Goal: Task Accomplishment & Management: Use online tool/utility

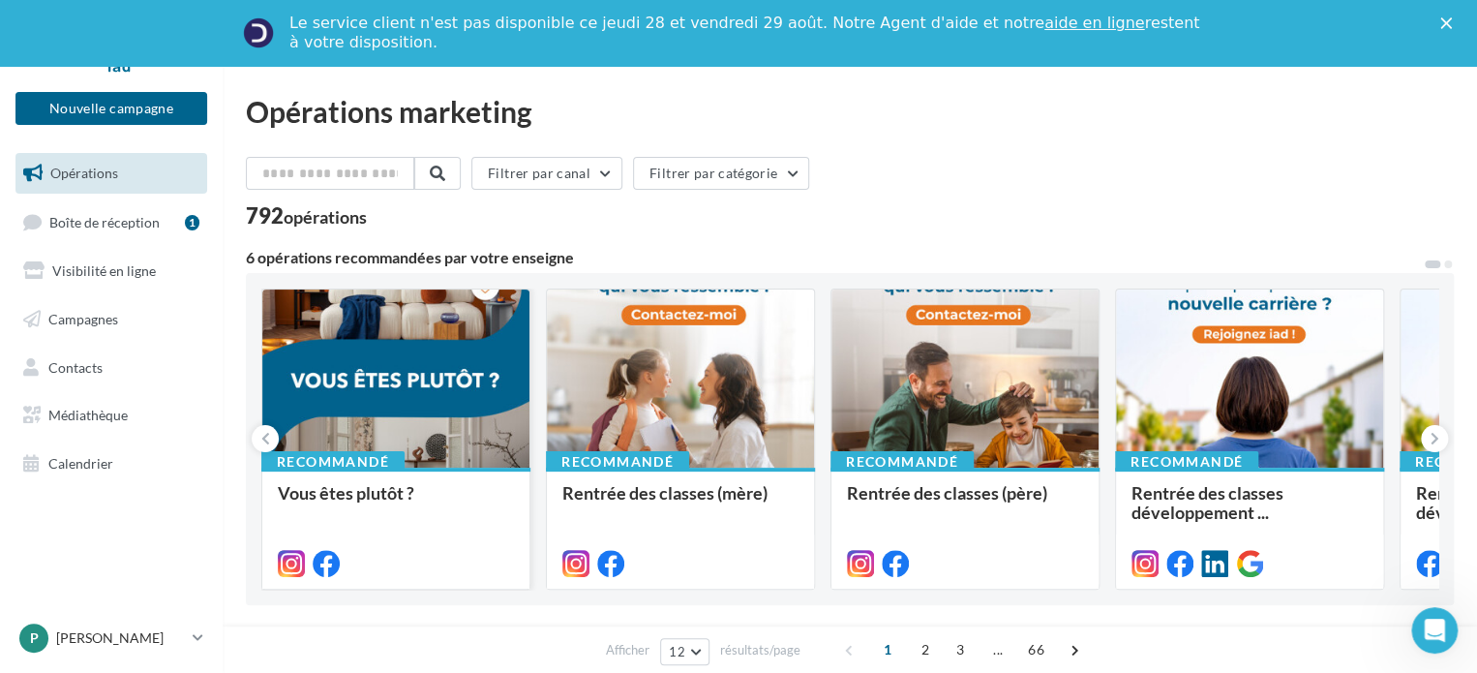
click at [364, 403] on div at bounding box center [395, 379] width 267 height 180
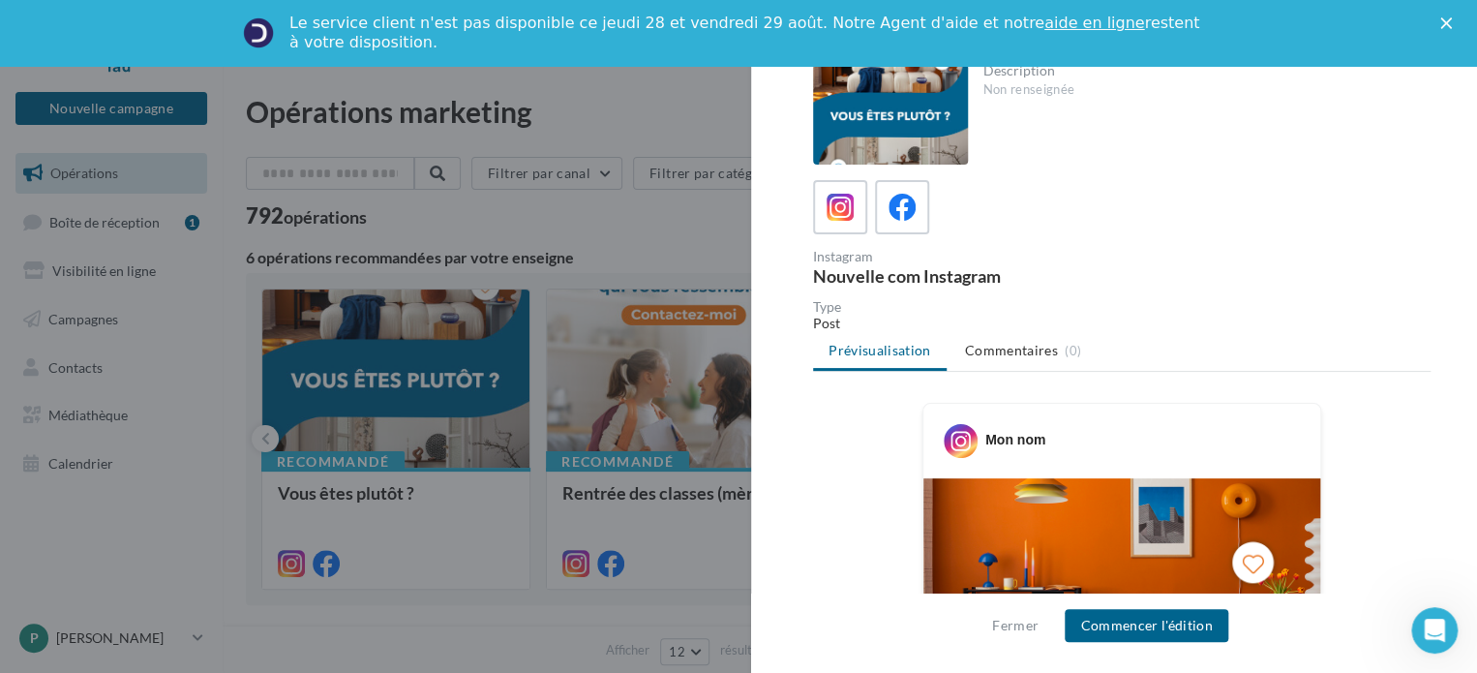
click at [638, 218] on div at bounding box center [738, 336] width 1477 height 673
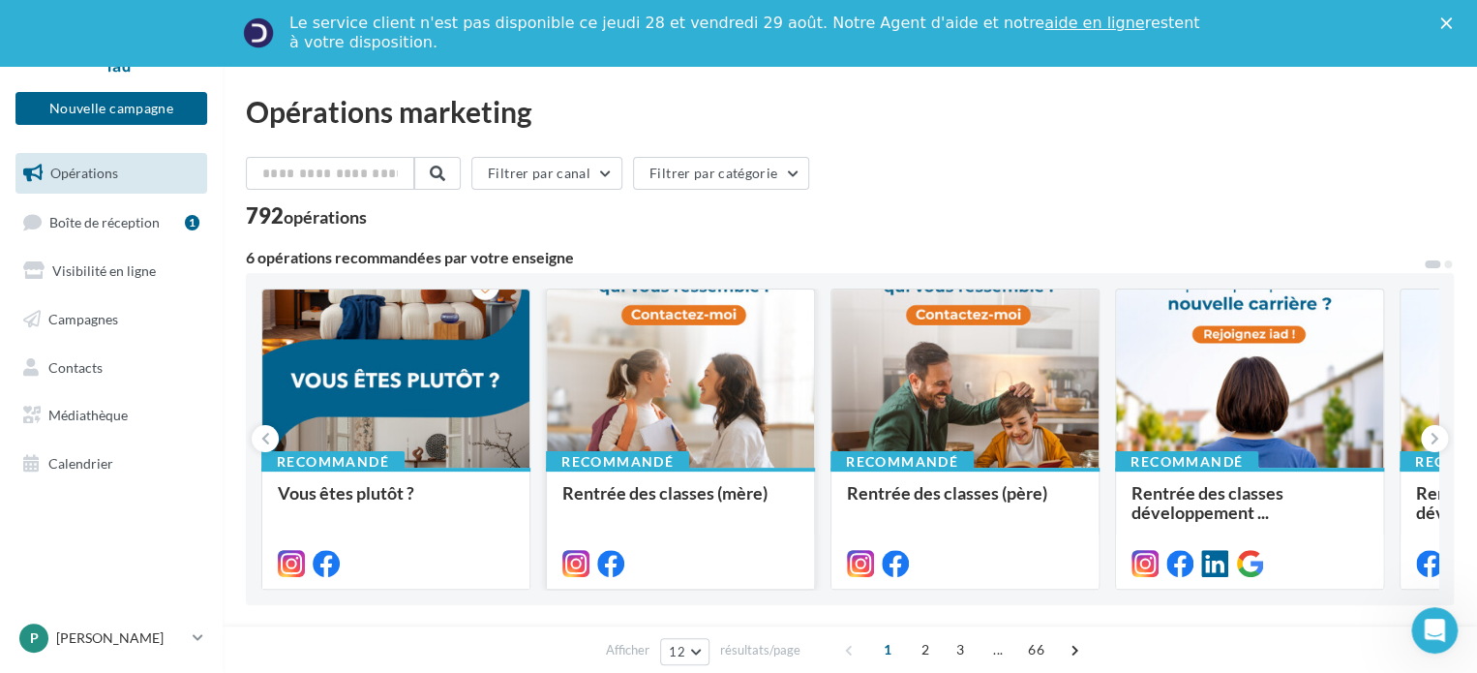
click at [743, 370] on div at bounding box center [680, 379] width 267 height 180
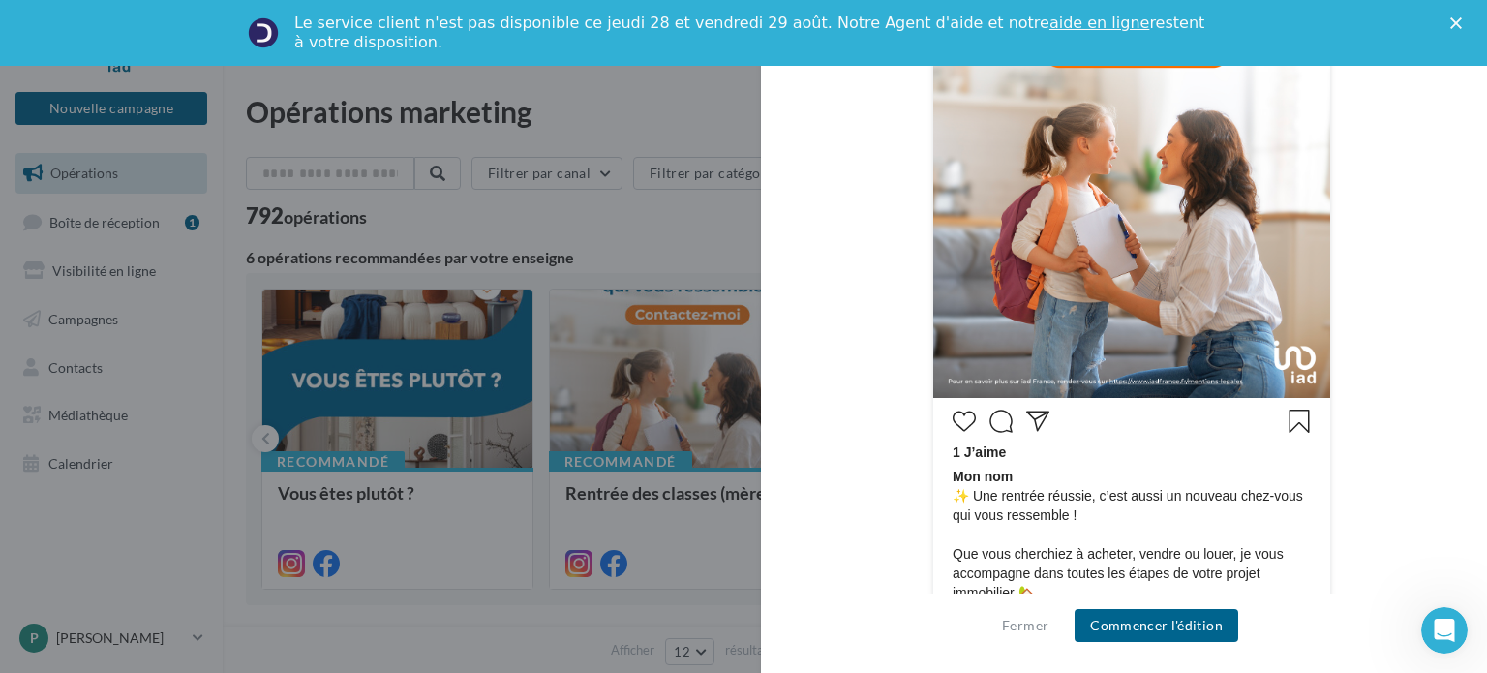
scroll to position [581, 0]
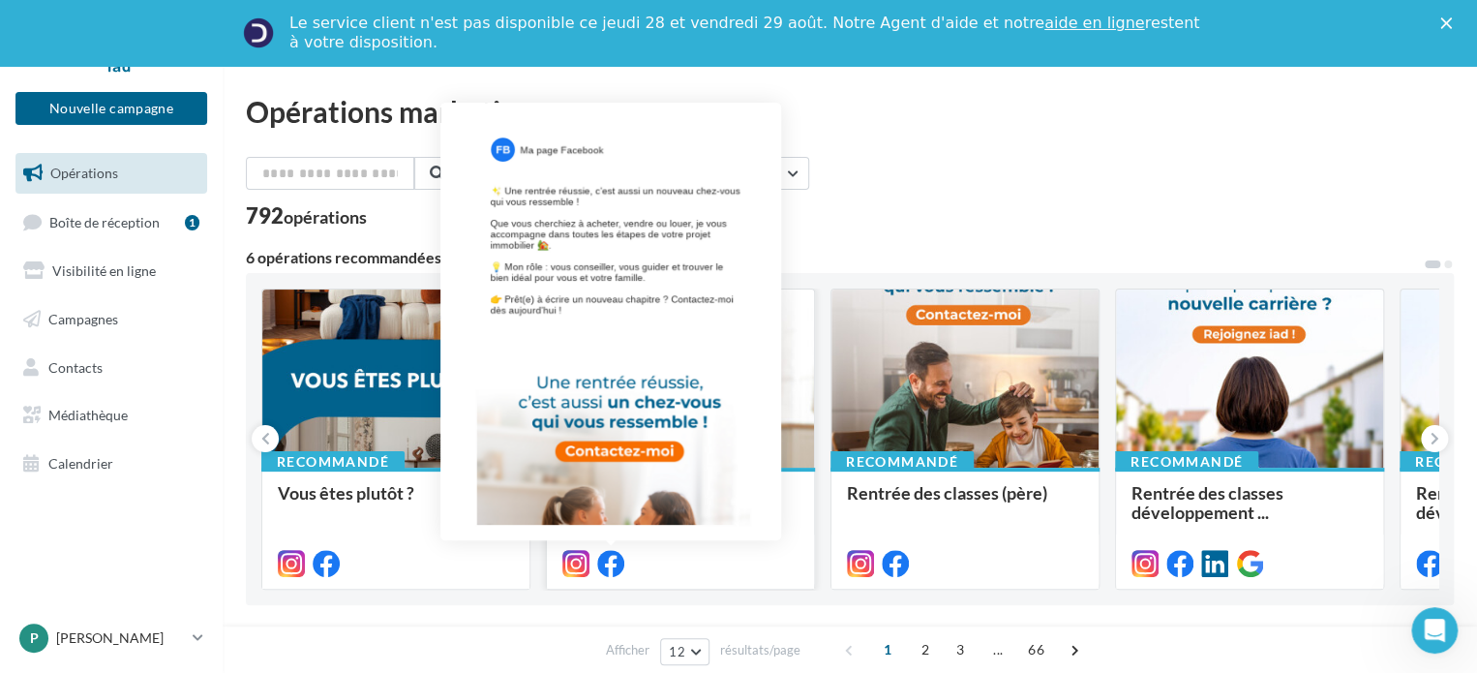
click at [613, 567] on icon at bounding box center [610, 563] width 27 height 27
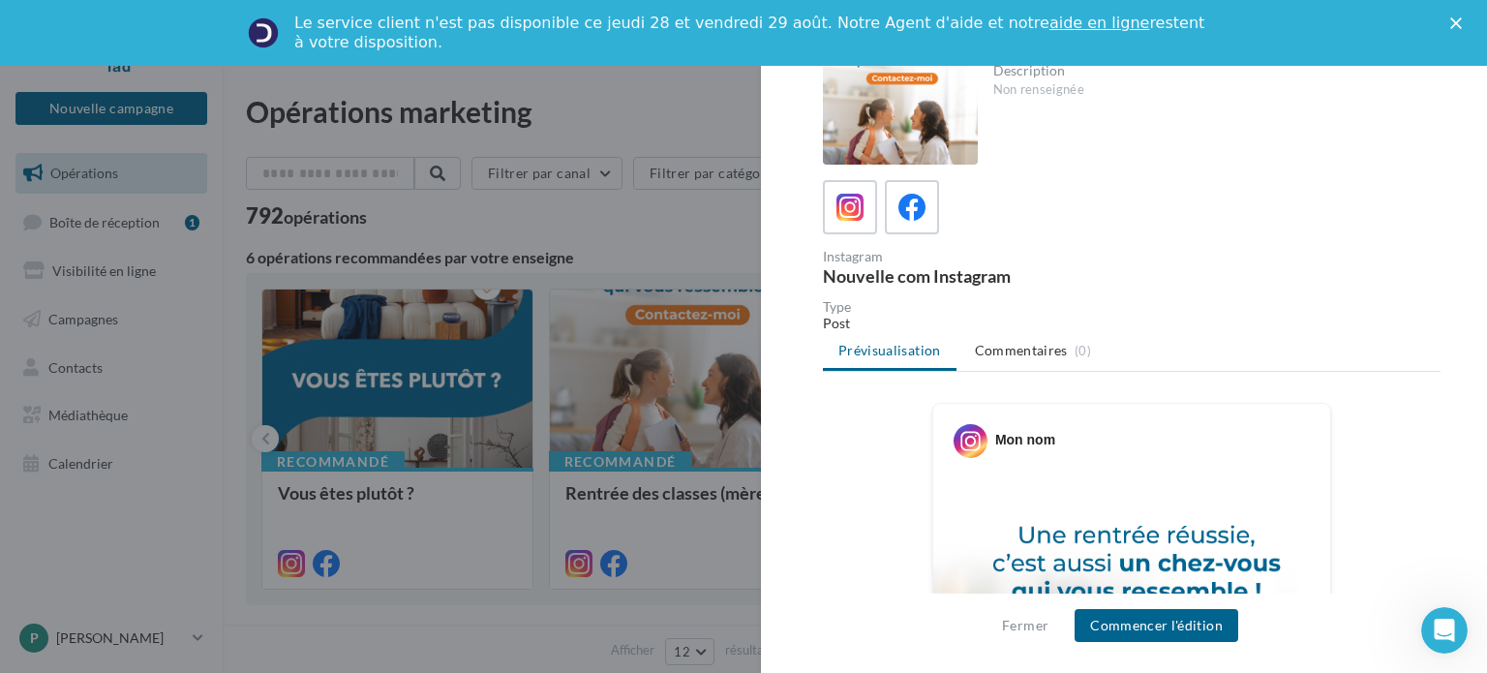
scroll to position [0, 0]
click at [1022, 433] on div "Mon nom" at bounding box center [1025, 439] width 60 height 19
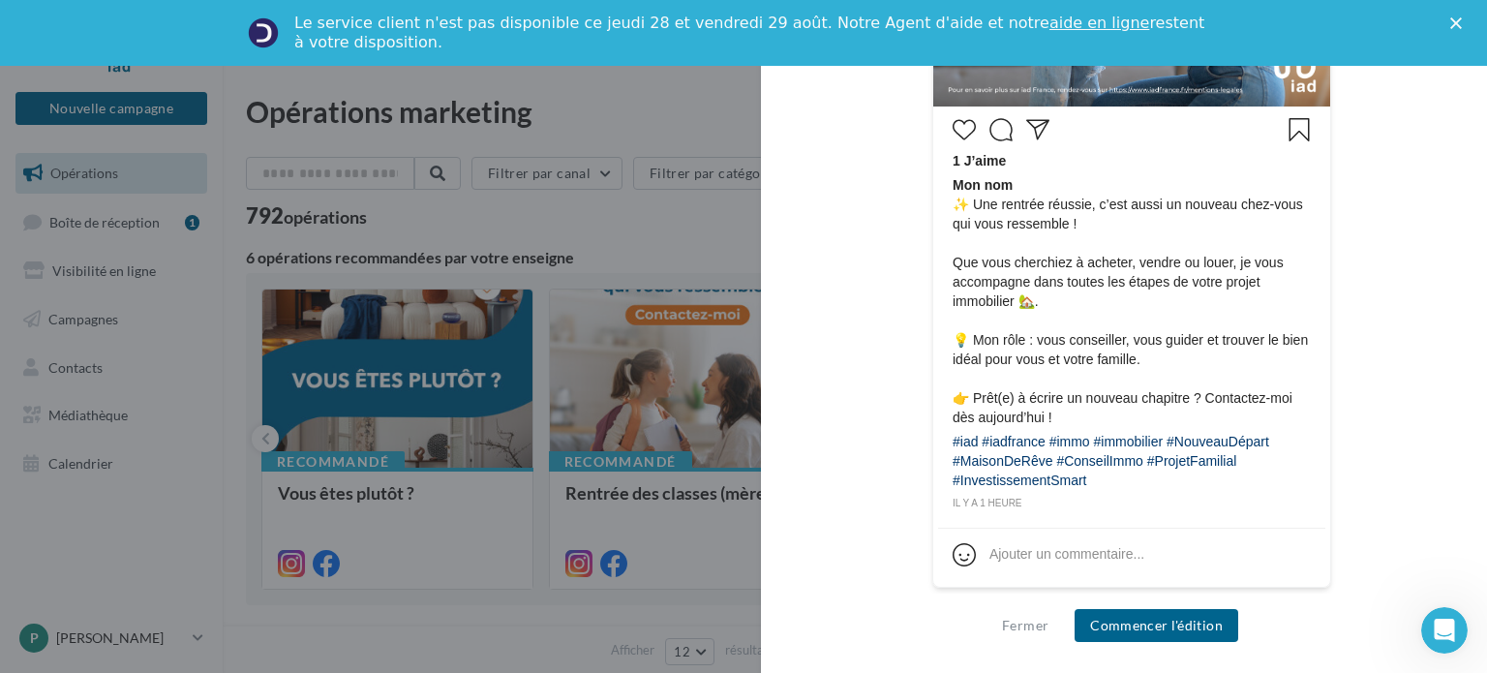
scroll to position [871, 0]
click at [1043, 348] on span "Mon nom ✨ Une rentrée réussie, c’est aussi un nouveau chez-vous qui vous ressem…" at bounding box center [1131, 301] width 358 height 252
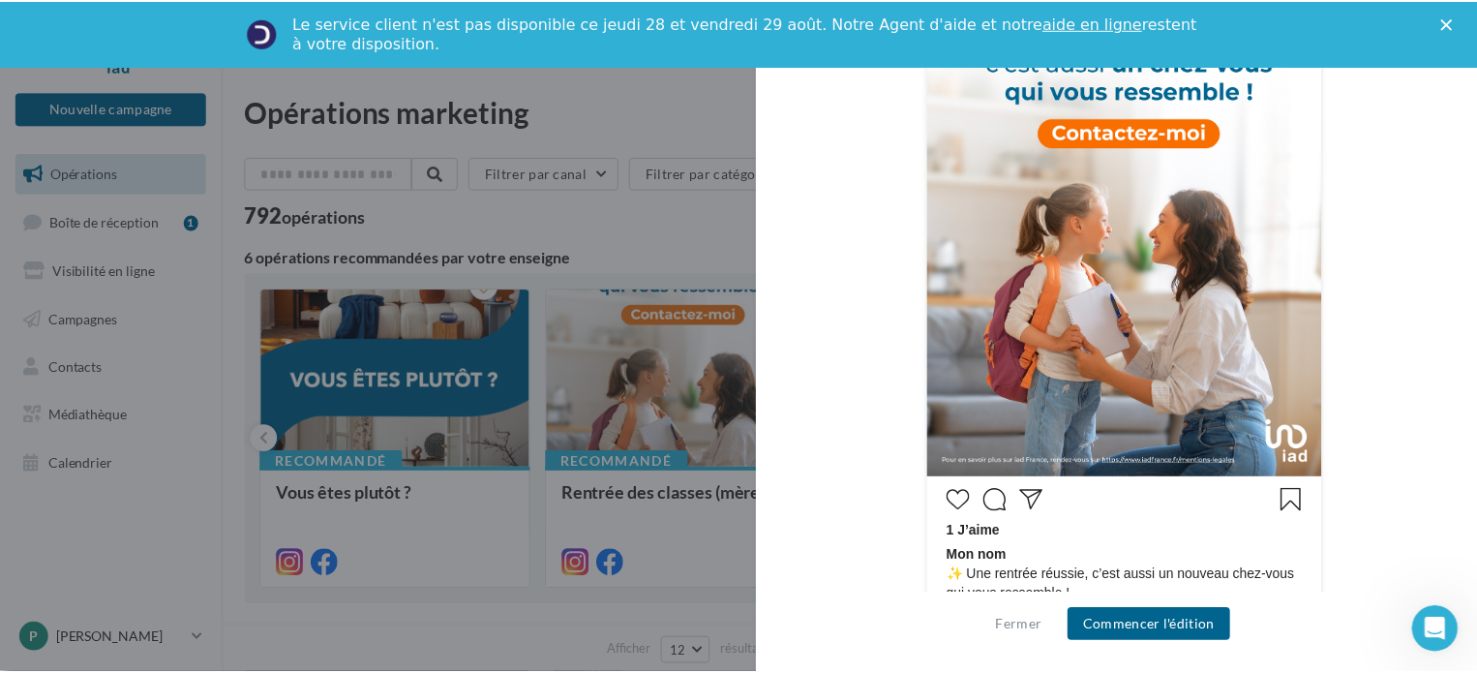
scroll to position [387, 0]
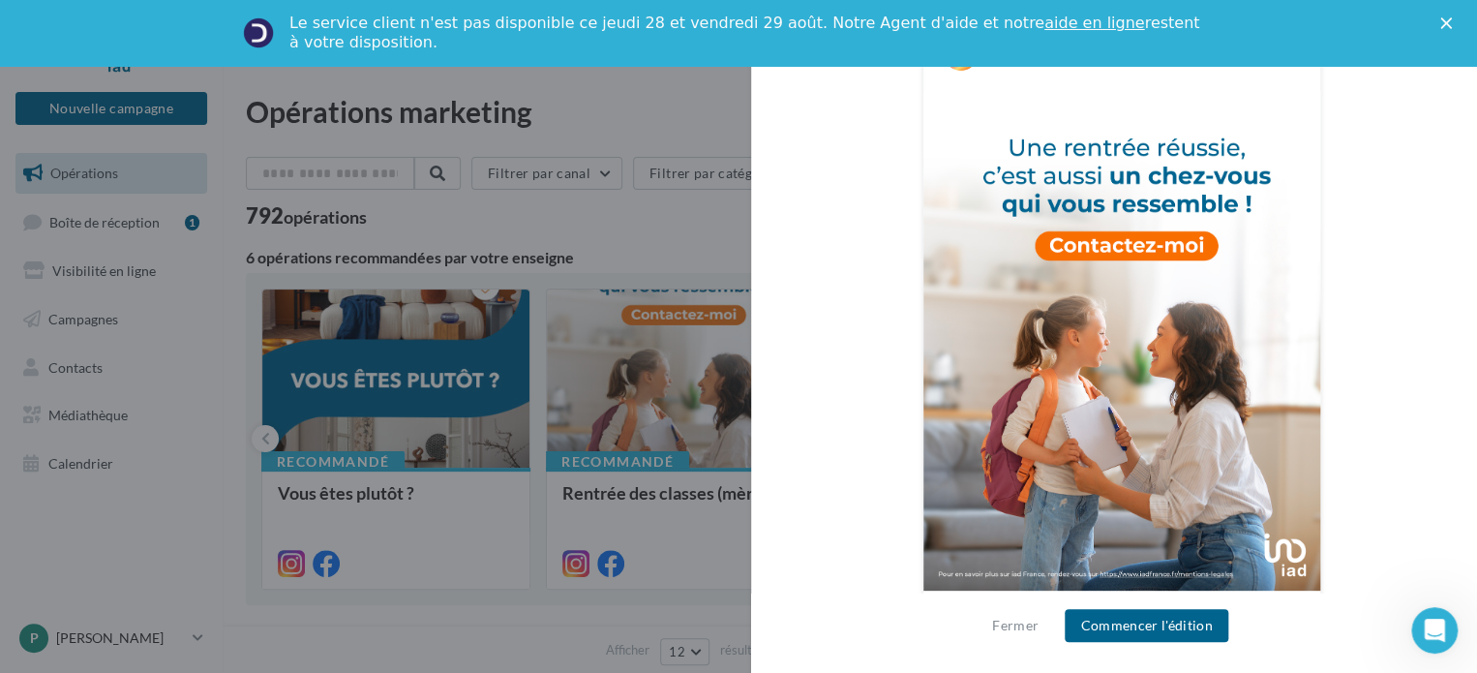
click at [683, 121] on div at bounding box center [738, 336] width 1477 height 673
